Goal: Find specific page/section: Find specific page/section

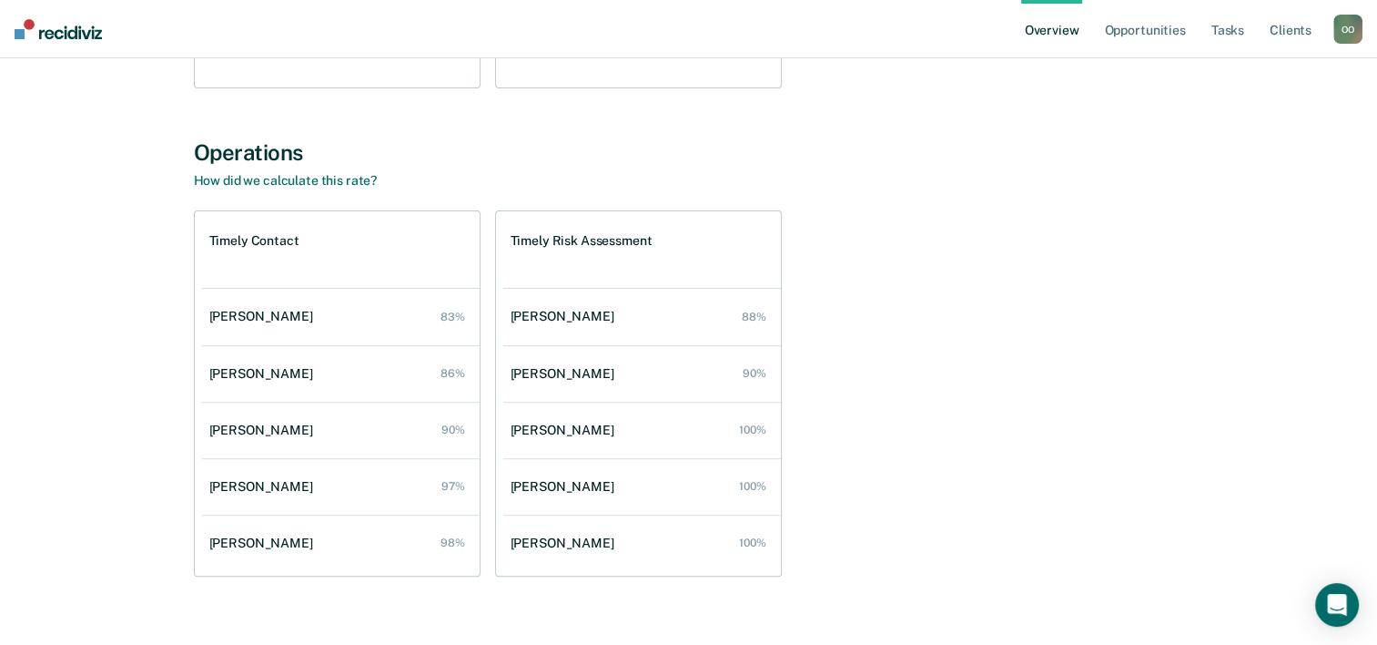
scroll to position [572, 0]
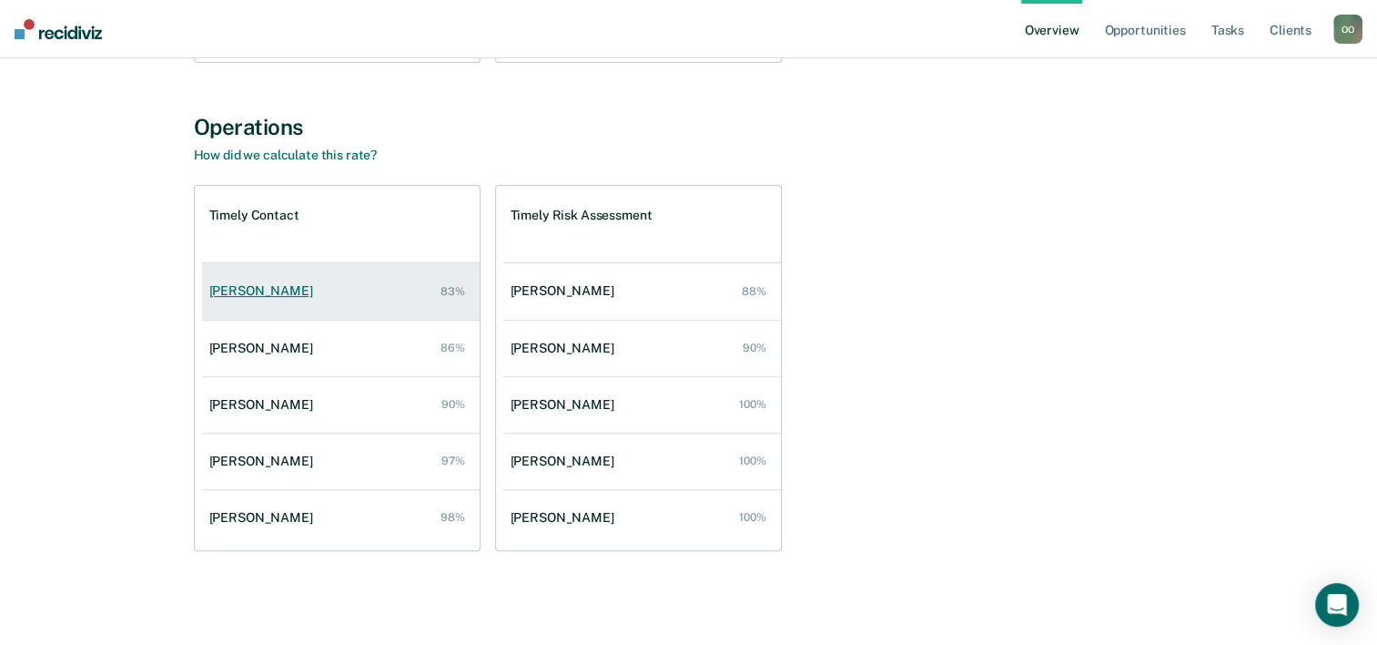
click at [254, 291] on div "[PERSON_NAME]" at bounding box center [264, 290] width 111 height 15
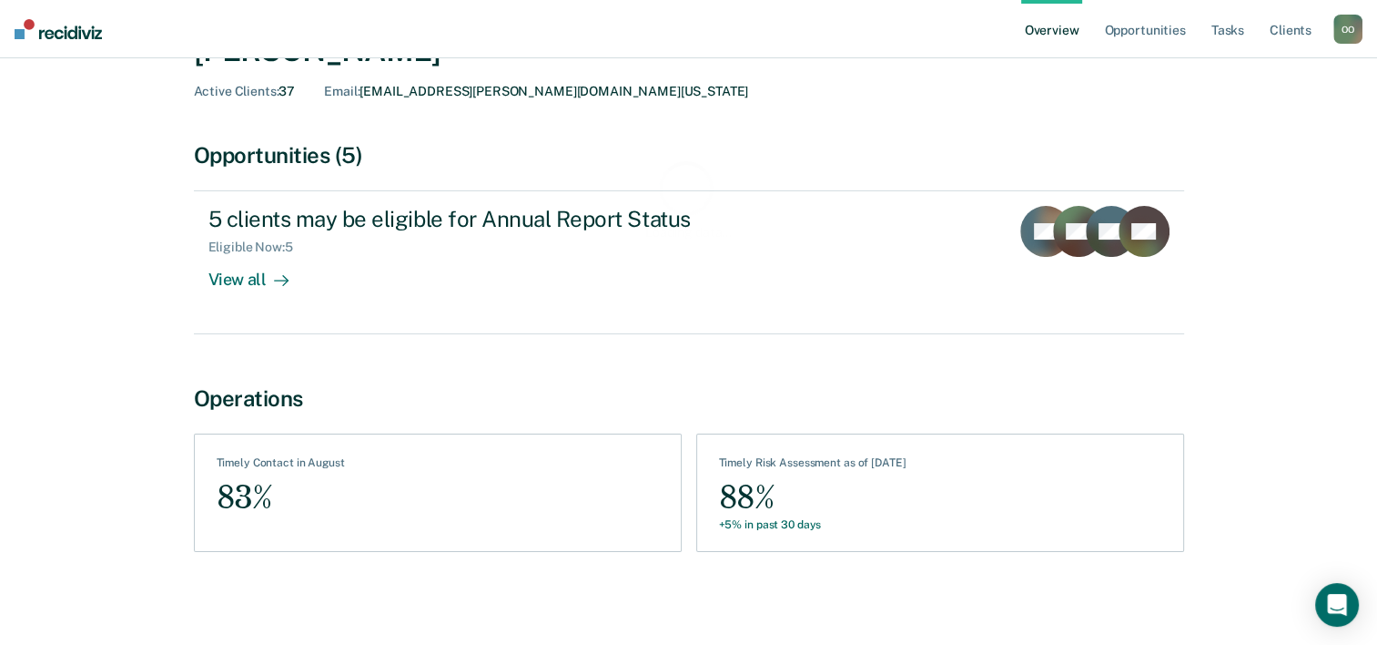
scroll to position [102, 0]
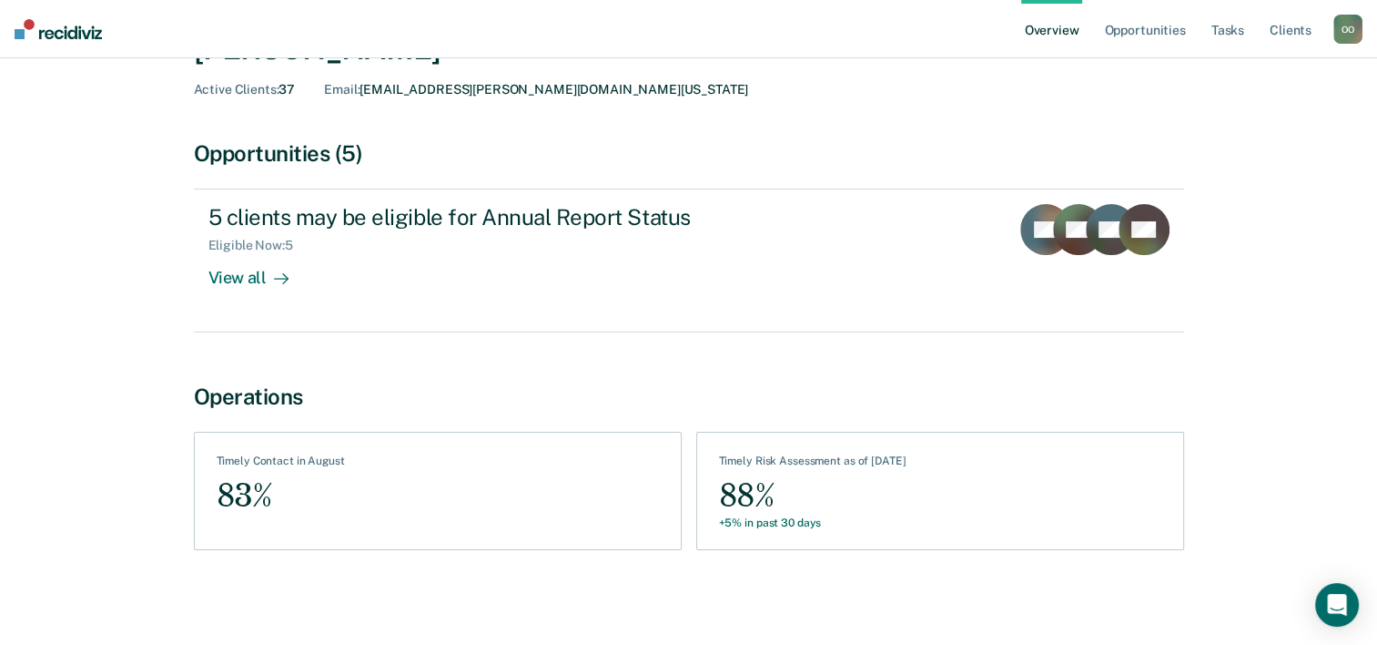
click at [243, 496] on div "83%" at bounding box center [281, 495] width 128 height 41
click at [748, 497] on div "88%" at bounding box center [813, 495] width 188 height 41
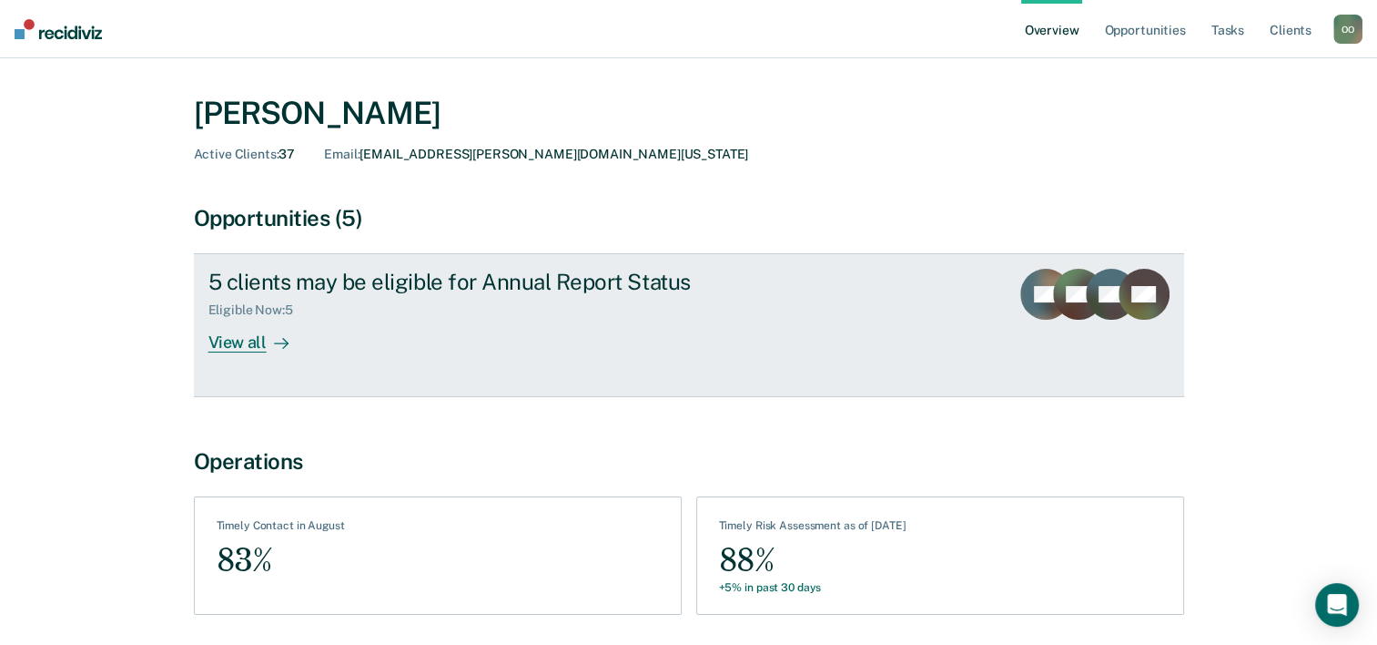
scroll to position [11, 0]
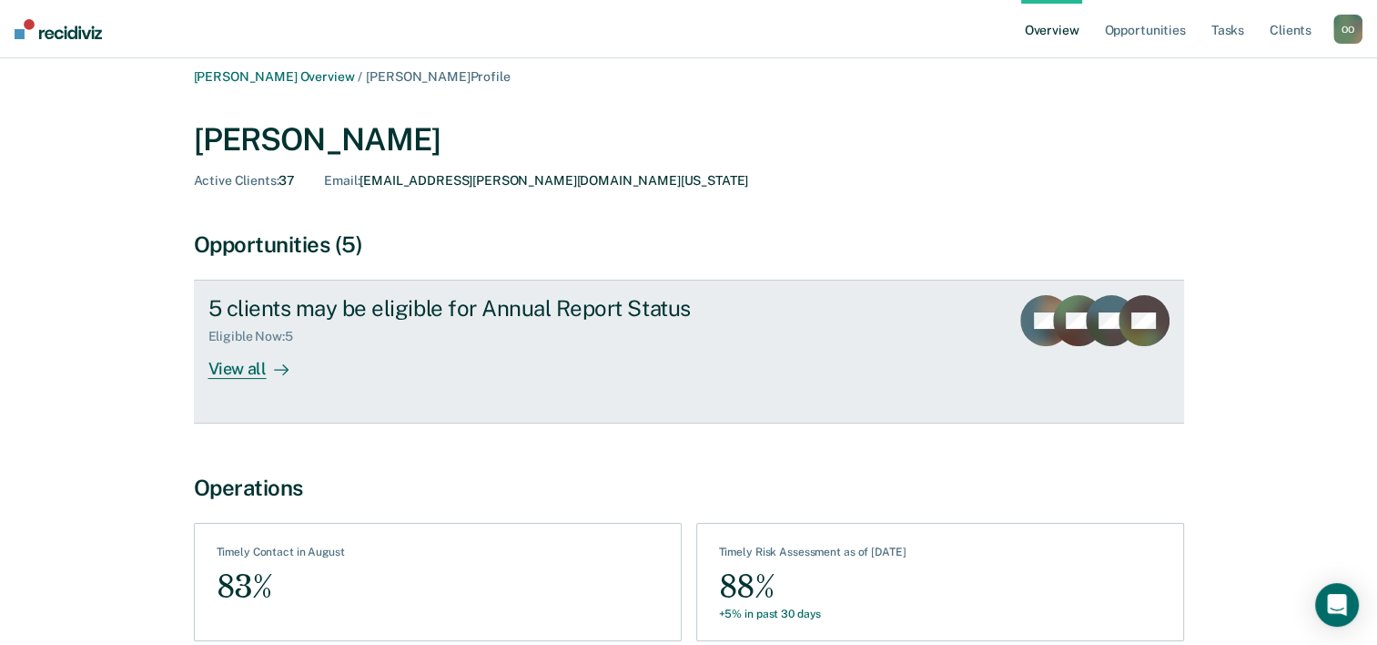
click at [242, 370] on div "View all" at bounding box center [259, 362] width 102 height 36
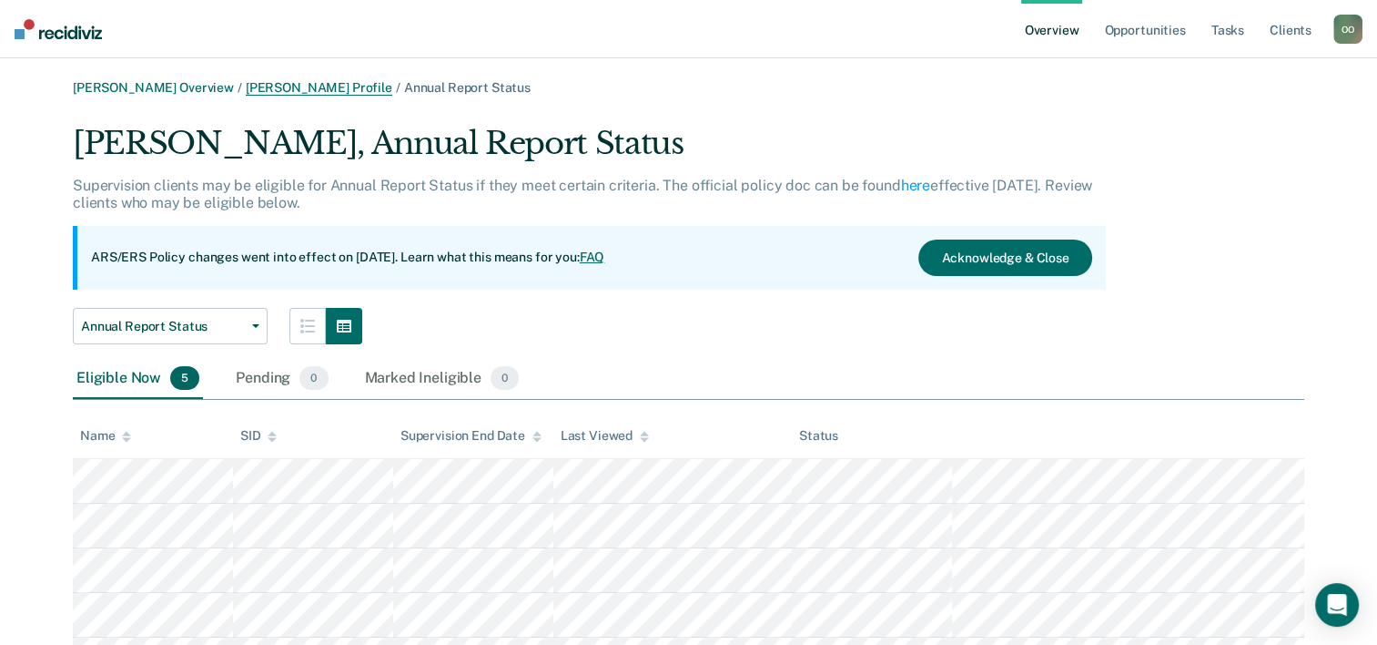
click at [350, 91] on link "[PERSON_NAME] Profile" at bounding box center [319, 87] width 147 height 15
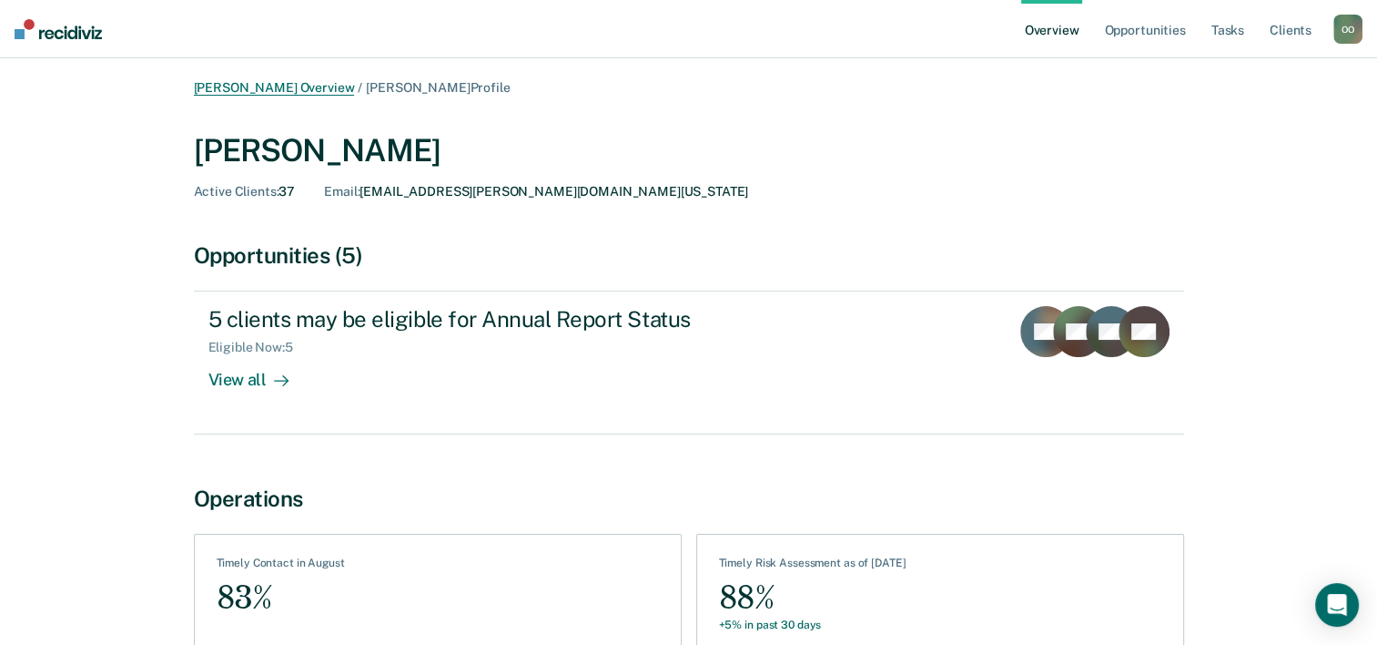
click at [322, 87] on link "[PERSON_NAME] Overview" at bounding box center [274, 87] width 161 height 15
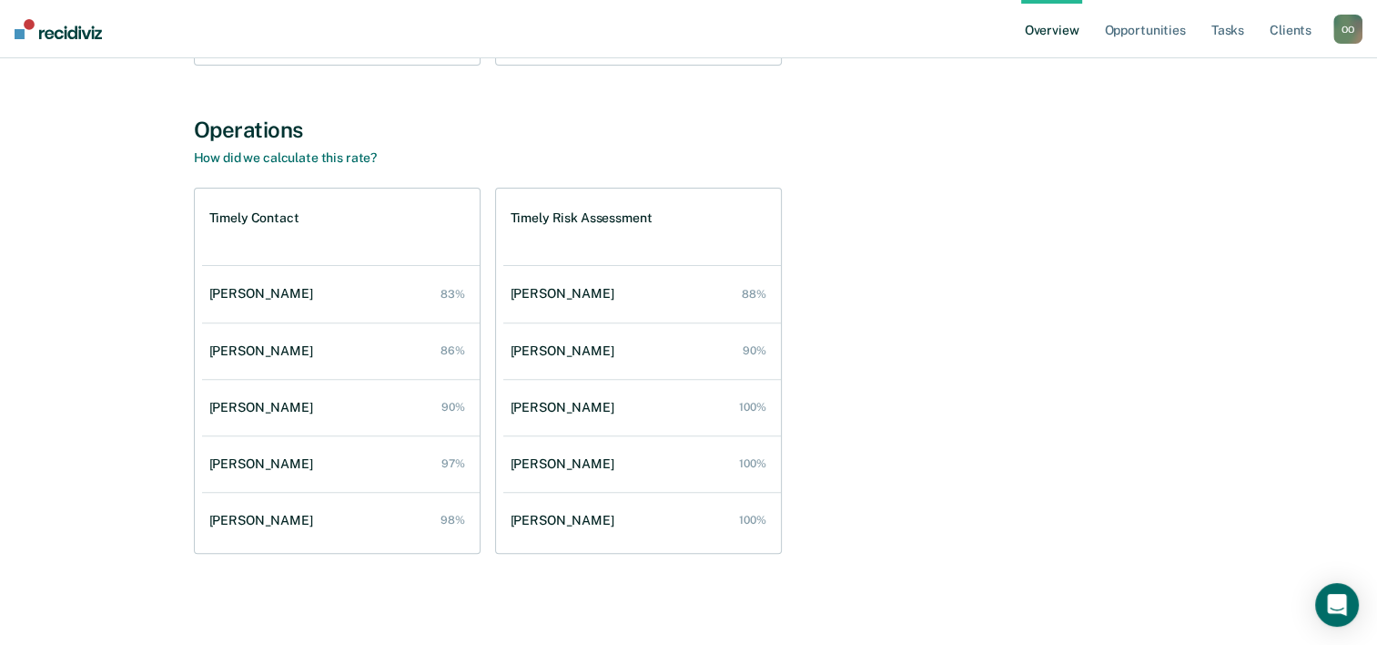
scroll to position [572, 0]
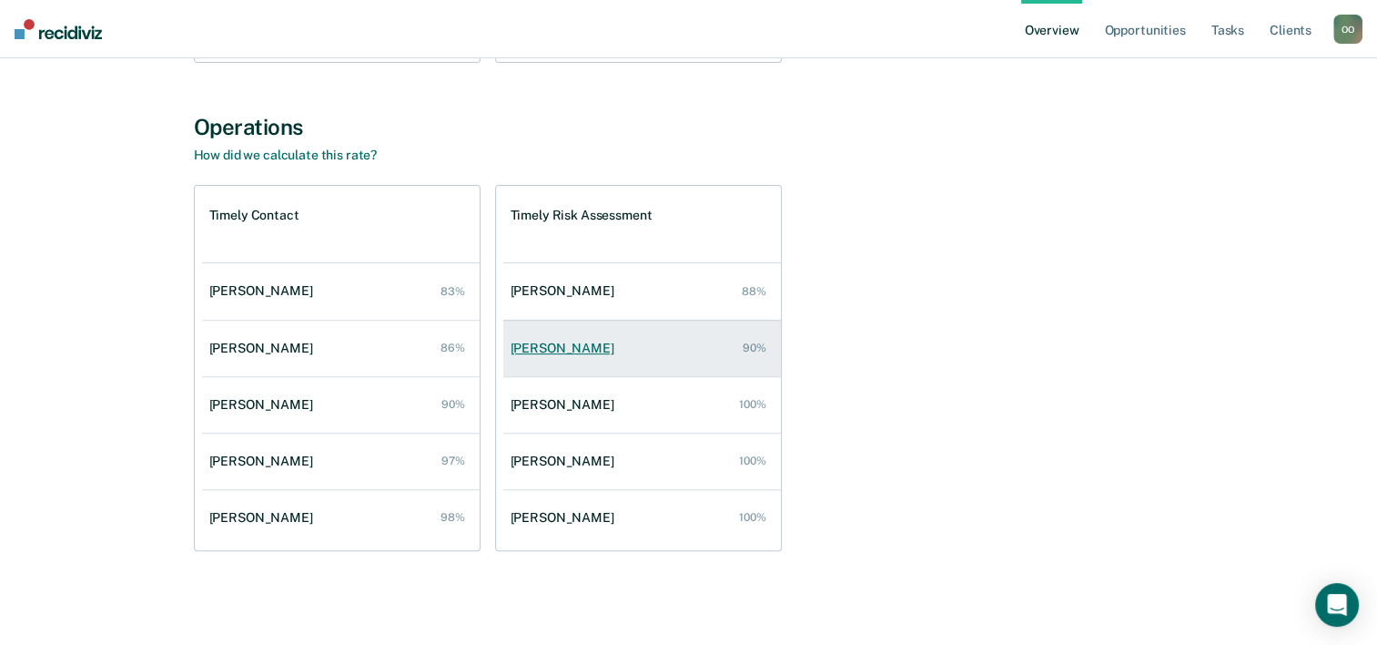
click at [562, 348] on div "[PERSON_NAME]" at bounding box center [566, 347] width 111 height 15
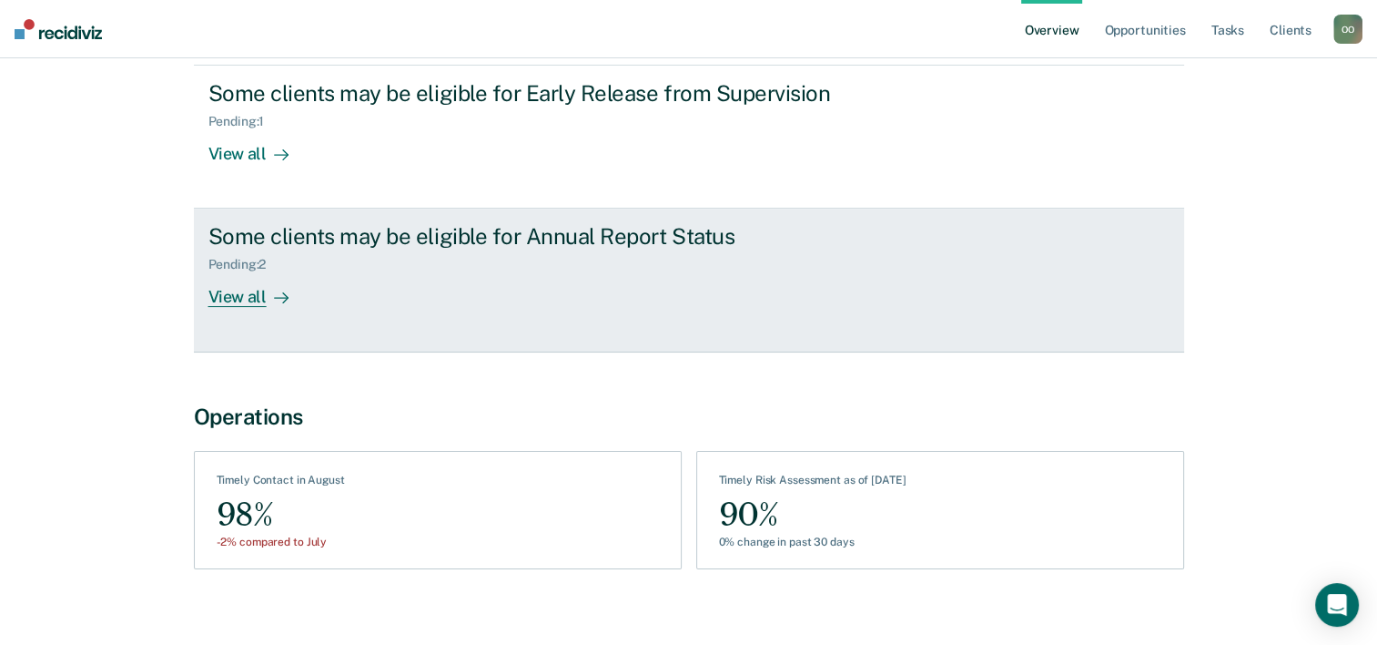
scroll to position [244, 0]
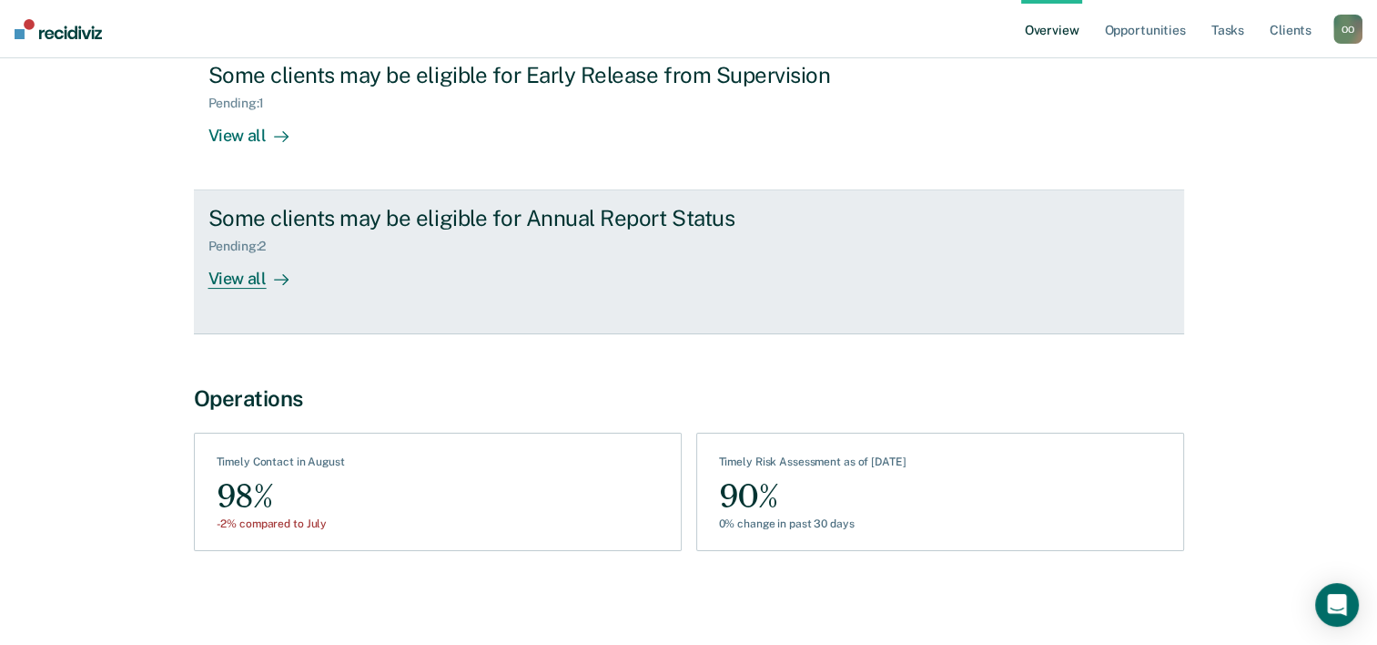
click at [218, 277] on div "View all" at bounding box center [259, 272] width 102 height 36
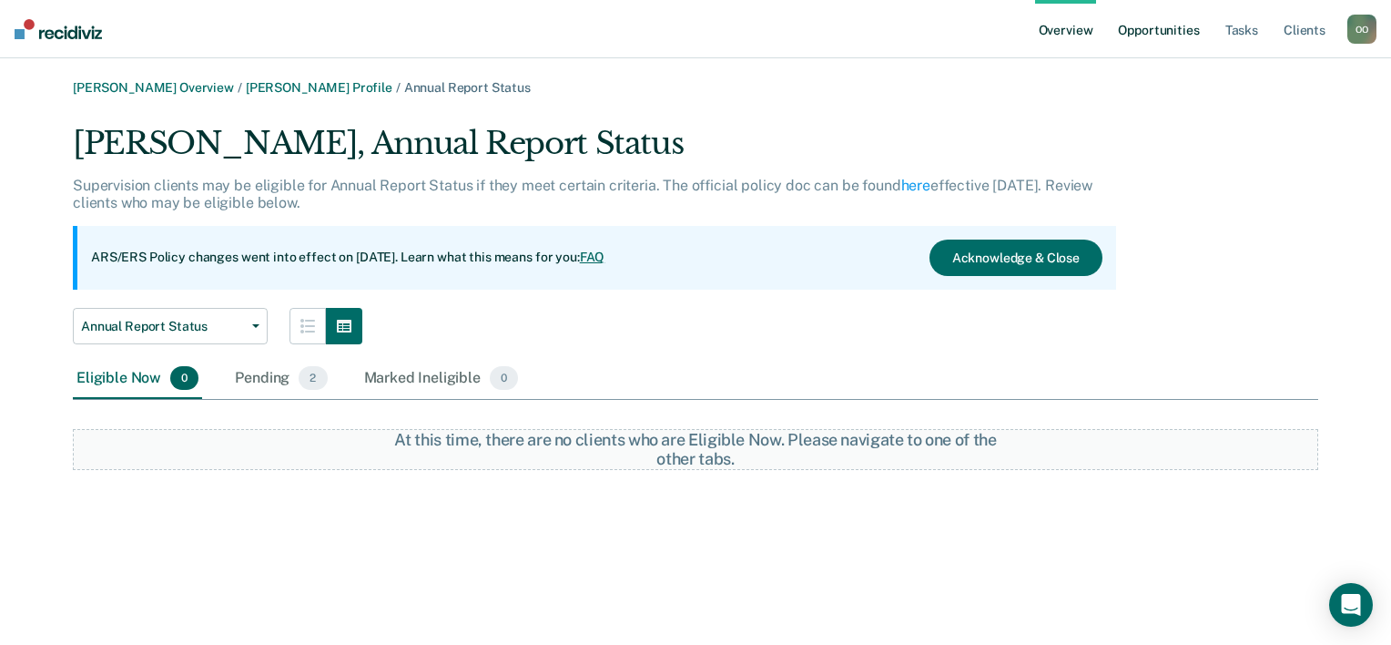
click at [1129, 35] on link "Opportunities" at bounding box center [1158, 29] width 88 height 58
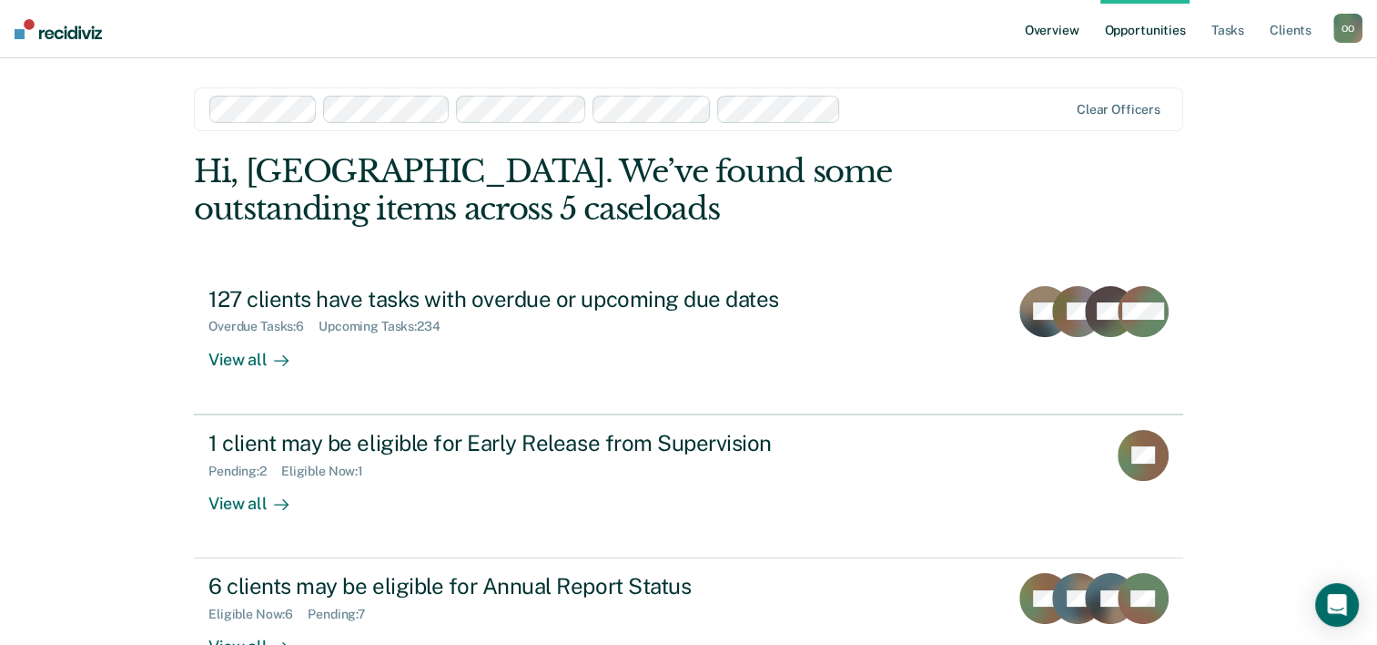
click at [1048, 29] on link "Overview" at bounding box center [1052, 29] width 62 height 58
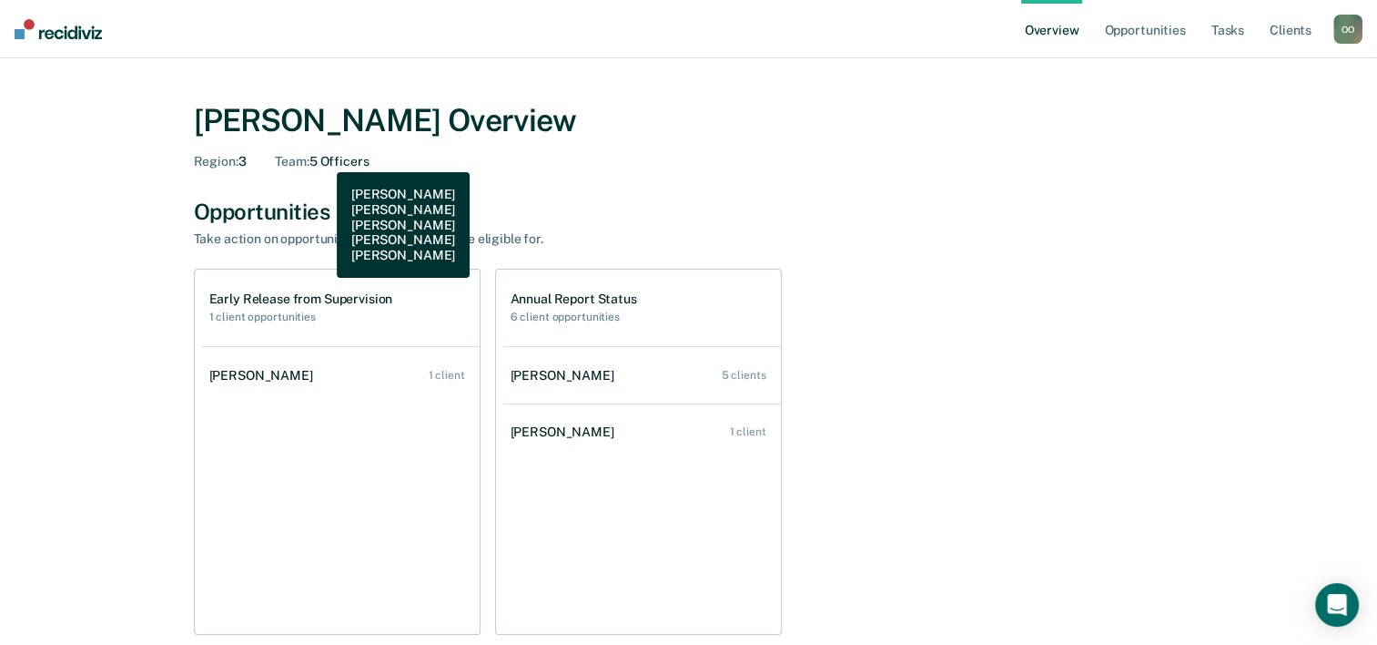
click at [323, 158] on div "Team : 5 Officers" at bounding box center [322, 161] width 94 height 15
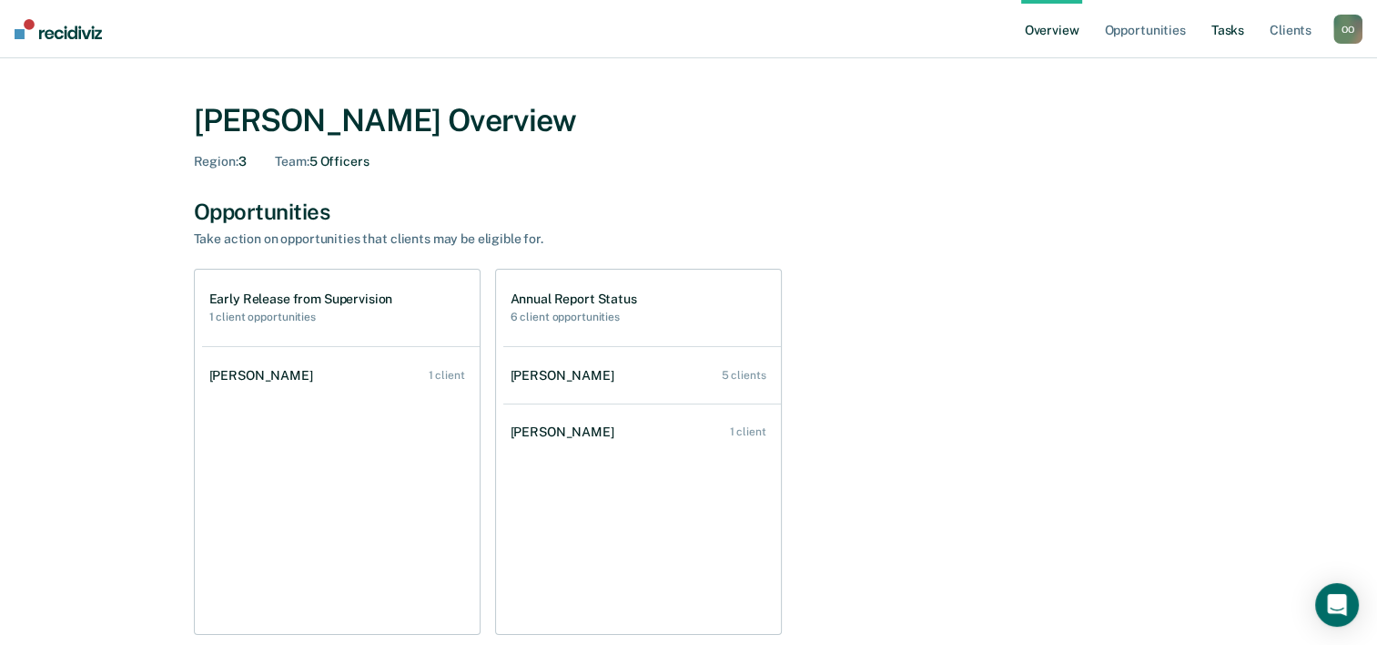
click at [1228, 34] on link "Tasks" at bounding box center [1228, 29] width 40 height 58
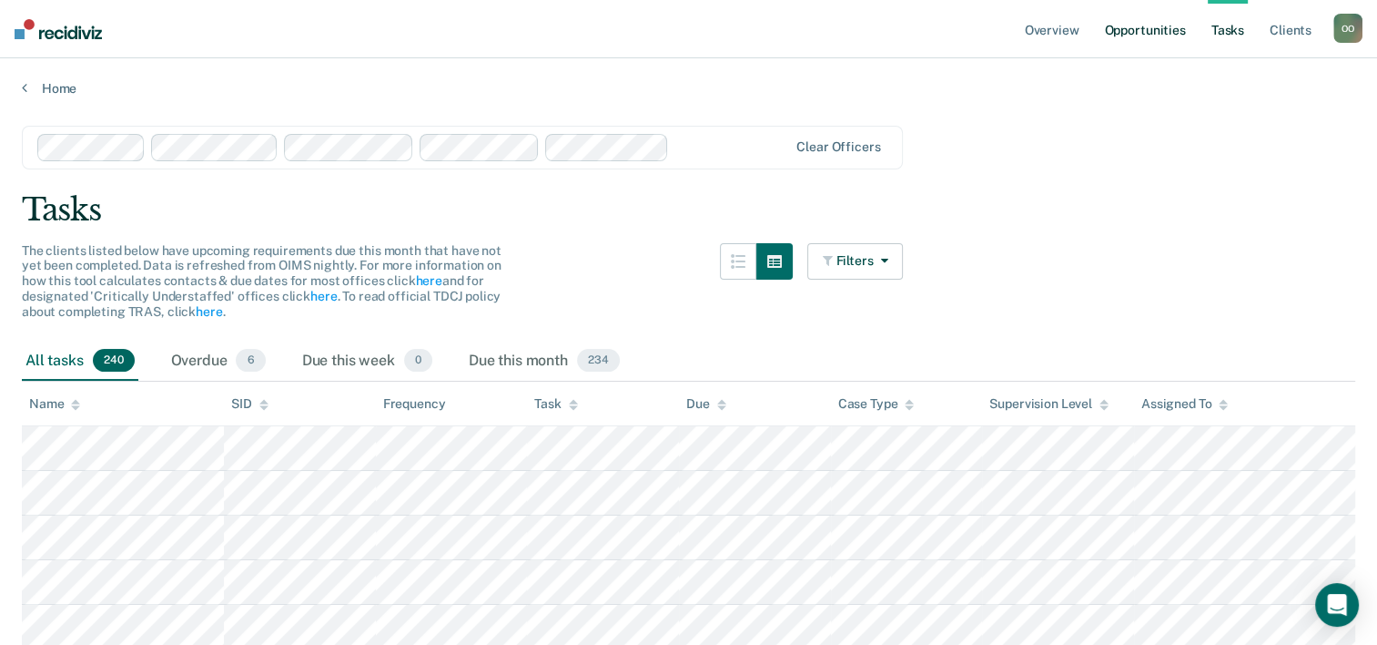
click at [1140, 33] on link "Opportunities" at bounding box center [1145, 29] width 88 height 58
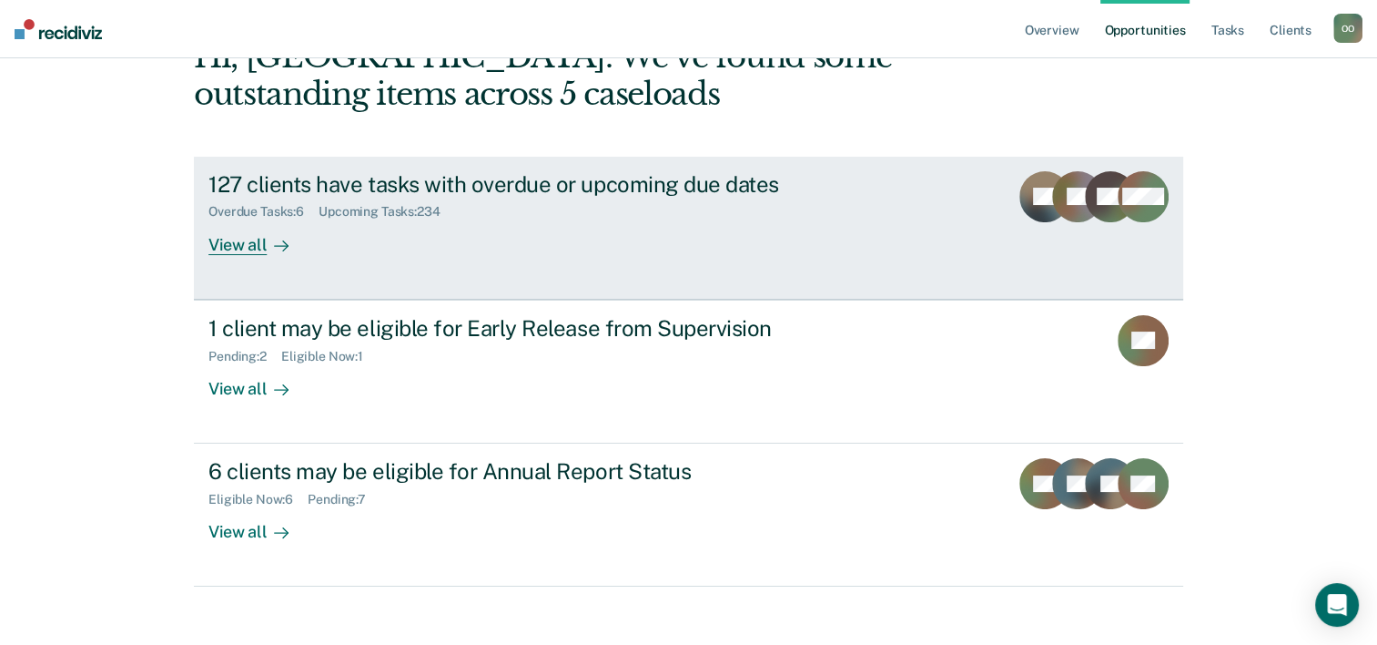
scroll to position [128, 0]
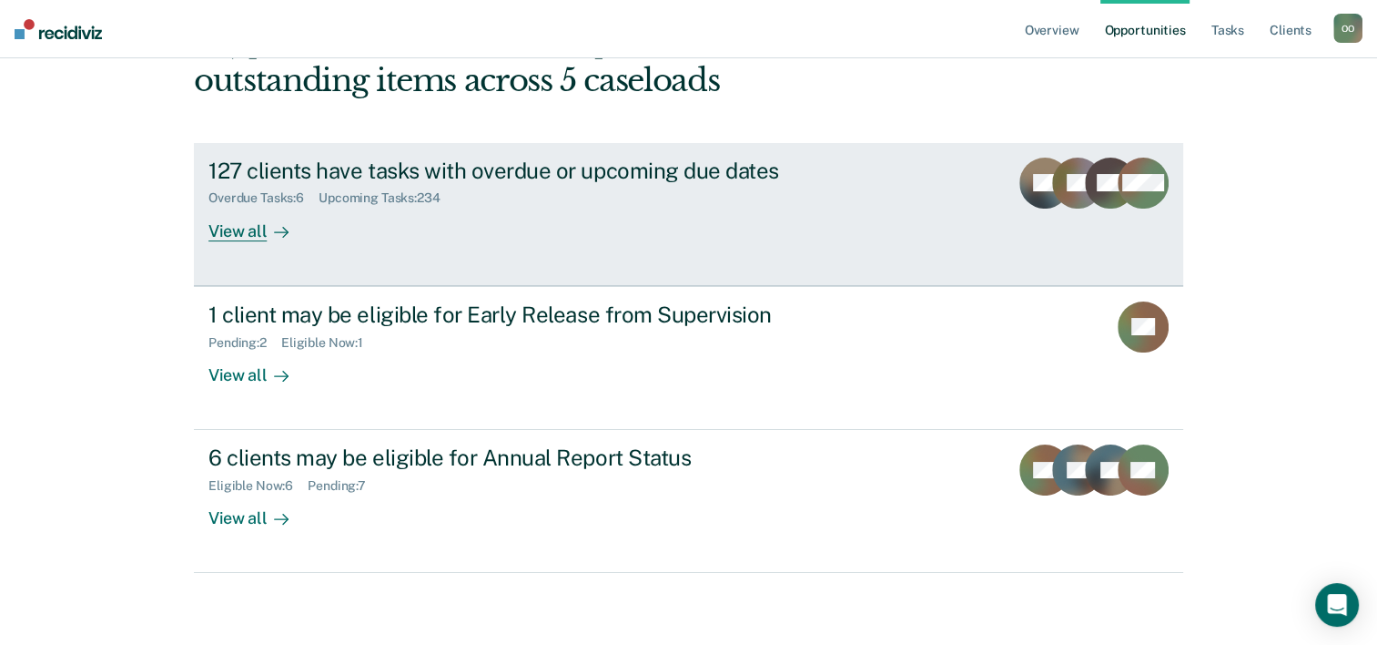
click at [234, 230] on div "View all" at bounding box center [259, 224] width 102 height 36
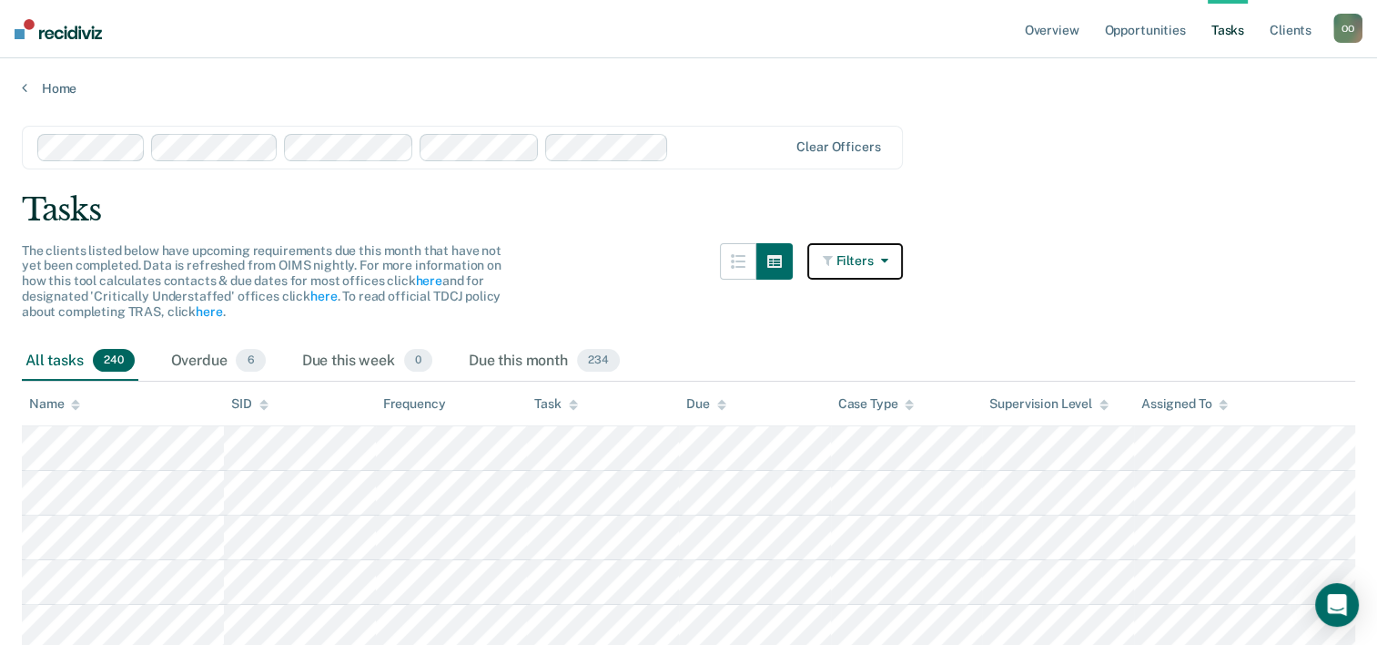
click at [888, 255] on icon "button" at bounding box center [880, 260] width 15 height 13
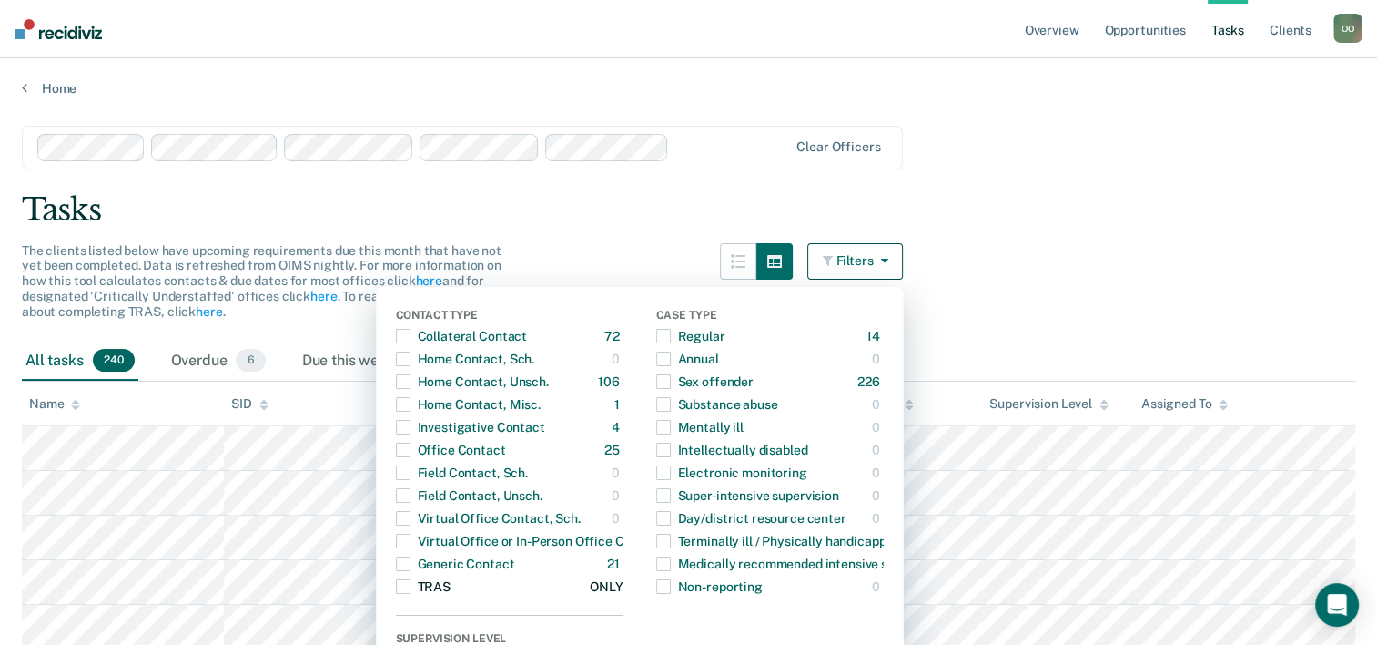
click at [411, 581] on span "button" at bounding box center [403, 586] width 15 height 15
click at [1073, 211] on div "Tasks" at bounding box center [689, 209] width 1334 height 37
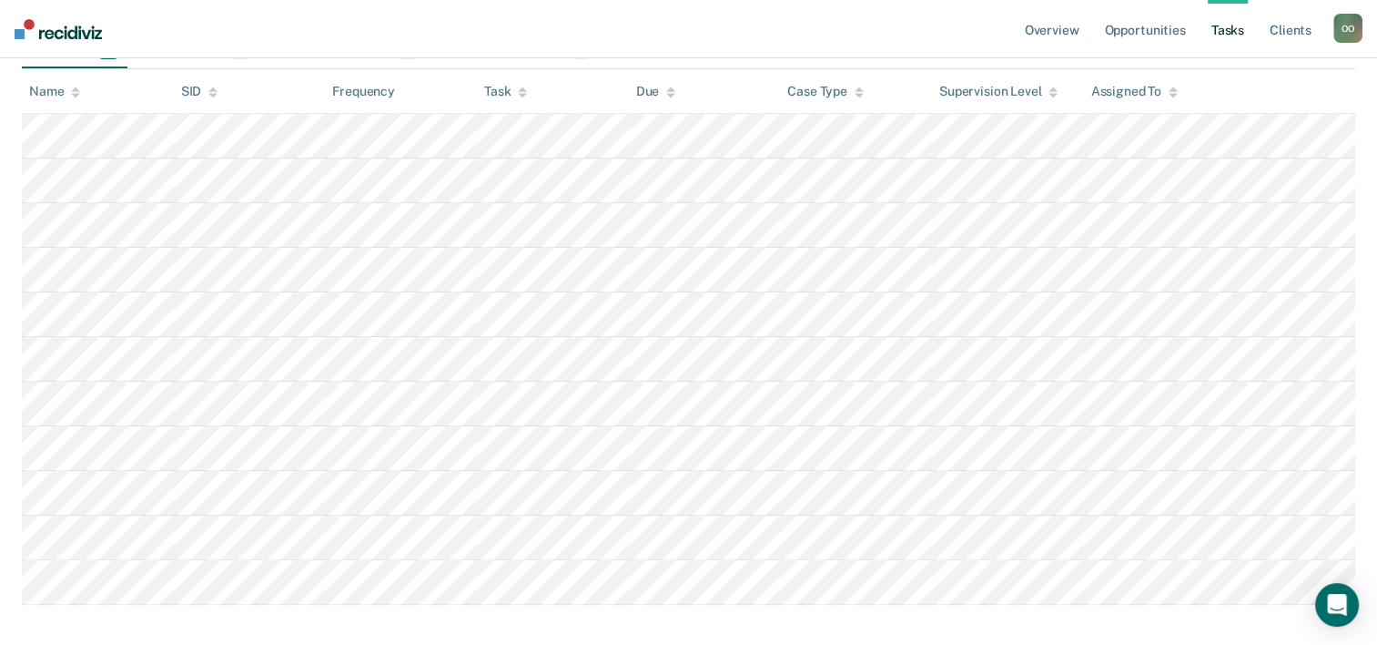
scroll to position [306, 0]
